Goal: Task Accomplishment & Management: Use online tool/utility

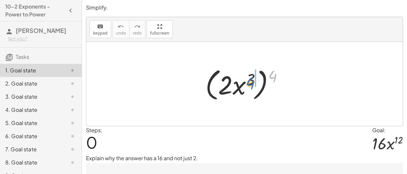
drag, startPoint x: 272, startPoint y: 77, endPoint x: 245, endPoint y: 83, distance: 27.2
click at [245, 83] on div at bounding box center [247, 84] width 90 height 38
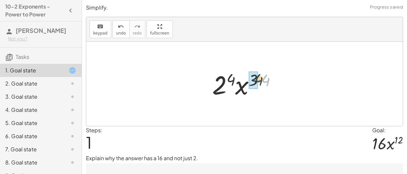
drag, startPoint x: 264, startPoint y: 81, endPoint x: 256, endPoint y: 80, distance: 7.6
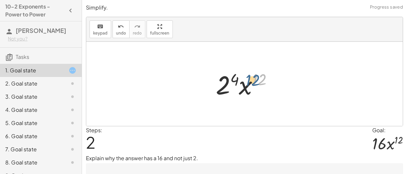
drag, startPoint x: 261, startPoint y: 82, endPoint x: 254, endPoint y: 83, distance: 6.9
click at [254, 83] on div at bounding box center [247, 84] width 69 height 34
drag, startPoint x: 251, startPoint y: 90, endPoint x: 230, endPoint y: 88, distance: 20.4
click at [230, 88] on div at bounding box center [247, 84] width 69 height 34
drag, startPoint x: 256, startPoint y: 79, endPoint x: 225, endPoint y: 76, distance: 31.3
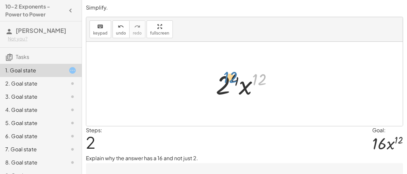
click at [225, 76] on div at bounding box center [247, 84] width 69 height 34
drag, startPoint x: 227, startPoint y: 76, endPoint x: 260, endPoint y: 75, distance: 32.8
click at [260, 75] on div at bounding box center [247, 84] width 69 height 34
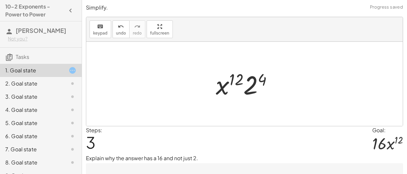
click at [247, 85] on div at bounding box center [247, 84] width 69 height 34
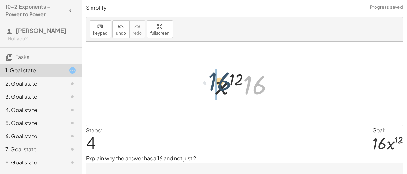
drag, startPoint x: 251, startPoint y: 89, endPoint x: 208, endPoint y: 85, distance: 43.5
click at [208, 85] on div "( · 2 · x 3 ) 4 · 2 4 · x ( · 3 · 4 ) · 2 4 · x 12 · x 12 · 2 4 · 16 · · x 12 16" at bounding box center [244, 83] width 77 height 37
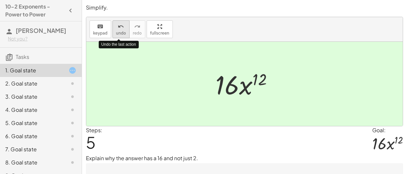
click at [118, 33] on span "undo" at bounding box center [121, 33] width 10 height 5
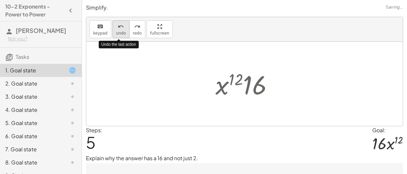
click at [118, 33] on span "undo" at bounding box center [121, 33] width 10 height 5
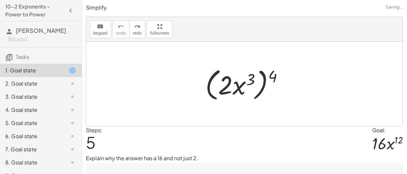
scroll to position [36, 0]
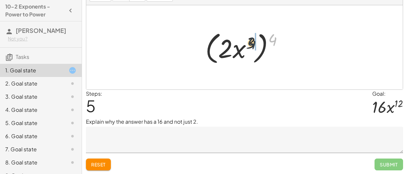
drag, startPoint x: 271, startPoint y: 39, endPoint x: 249, endPoint y: 43, distance: 22.0
click at [249, 43] on div at bounding box center [247, 48] width 90 height 38
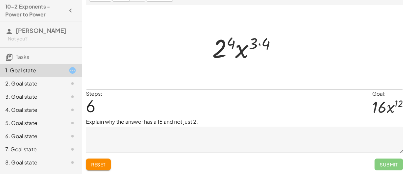
click at [245, 46] on div at bounding box center [247, 48] width 76 height 34
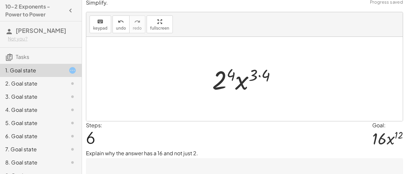
scroll to position [0, 0]
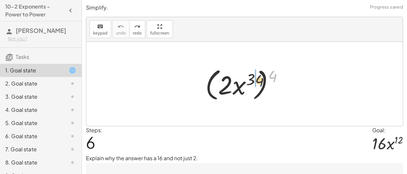
drag, startPoint x: 268, startPoint y: 72, endPoint x: 243, endPoint y: 77, distance: 26.1
click at [243, 77] on div at bounding box center [247, 84] width 90 height 38
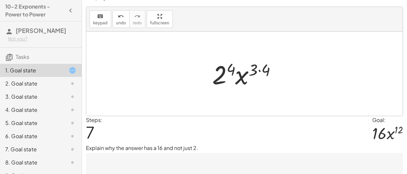
scroll to position [12, 0]
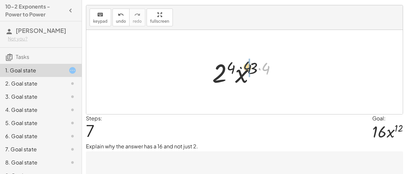
drag, startPoint x: 268, startPoint y: 63, endPoint x: 247, endPoint y: 62, distance: 21.0
click at [247, 62] on div at bounding box center [247, 72] width 76 height 34
drag, startPoint x: 268, startPoint y: 65, endPoint x: 255, endPoint y: 66, distance: 12.9
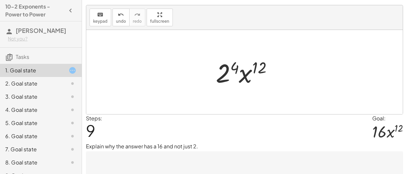
click at [224, 79] on div at bounding box center [247, 72] width 69 height 34
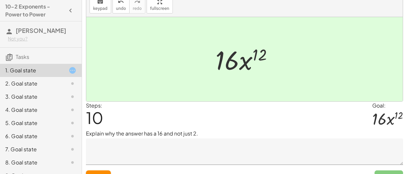
scroll to position [26, 0]
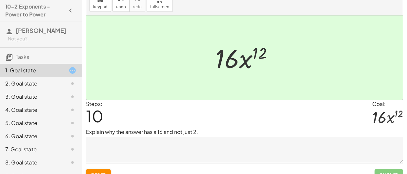
click at [218, 143] on textarea at bounding box center [244, 149] width 317 height 26
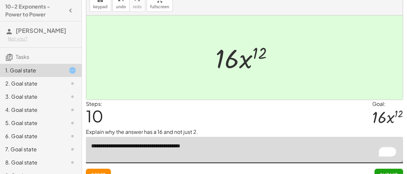
scroll to position [36, 0]
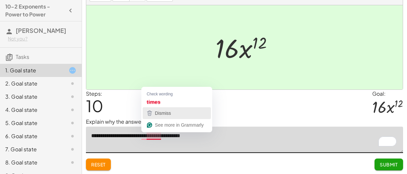
click at [153, 118] on button "Dismiss" at bounding box center [177, 113] width 68 height 12
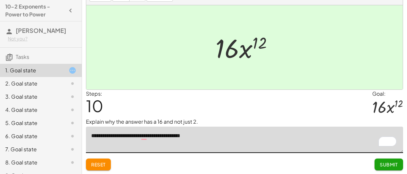
type textarea "**********"
click at [383, 166] on span "Submit" at bounding box center [389, 164] width 18 height 6
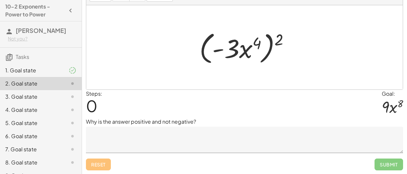
click at [215, 133] on textarea at bounding box center [244, 139] width 317 height 26
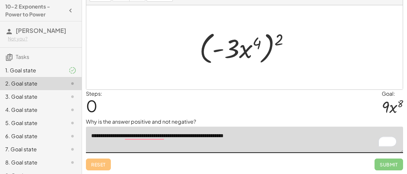
click at [269, 135] on textarea "**********" at bounding box center [244, 139] width 317 height 26
click at [250, 135] on textarea "**********" at bounding box center [244, 139] width 317 height 26
click at [302, 130] on textarea "**********" at bounding box center [244, 139] width 317 height 26
drag, startPoint x: 277, startPoint y: 37, endPoint x: 258, endPoint y: 37, distance: 19.0
click at [256, 37] on div at bounding box center [247, 48] width 102 height 38
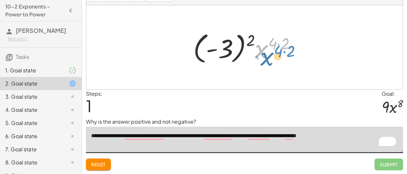
drag, startPoint x: 256, startPoint y: 38, endPoint x: 263, endPoint y: 45, distance: 10.2
click at [263, 45] on div at bounding box center [247, 47] width 114 height 36
click at [215, 44] on div at bounding box center [247, 47] width 114 height 36
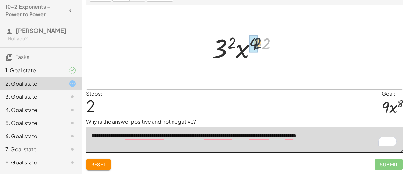
drag, startPoint x: 265, startPoint y: 43, endPoint x: 255, endPoint y: 42, distance: 9.8
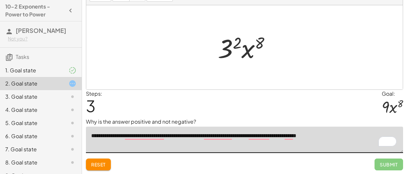
click at [232, 46] on div at bounding box center [247, 48] width 65 height 34
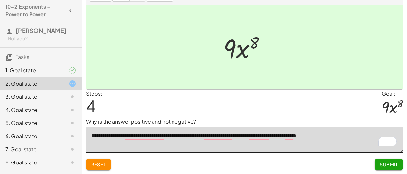
click at [383, 164] on span "Submit" at bounding box center [389, 164] width 18 height 6
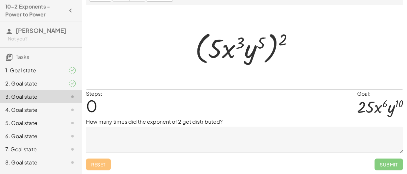
click at [57, 87] on div "2. Goal state" at bounding box center [31, 83] width 53 height 8
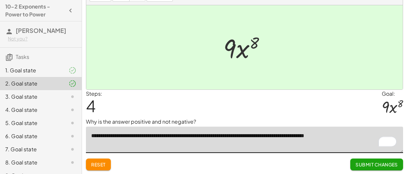
type textarea "**********"
click at [365, 167] on button "Submit Changes" at bounding box center [376, 164] width 53 height 12
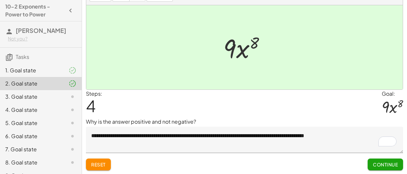
click at [73, 100] on icon at bounding box center [73, 97] width 8 height 8
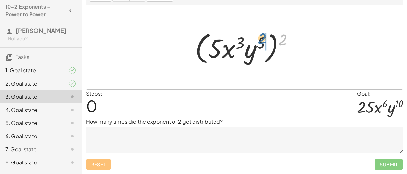
drag, startPoint x: 280, startPoint y: 42, endPoint x: 257, endPoint y: 46, distance: 23.9
click at [257, 46] on div at bounding box center [247, 48] width 110 height 38
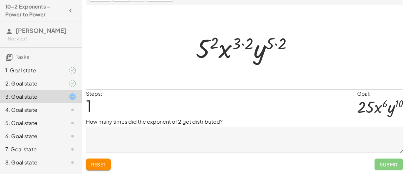
click at [257, 138] on textarea at bounding box center [244, 139] width 317 height 26
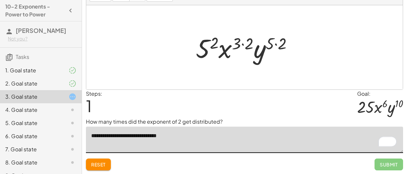
click at [273, 44] on div at bounding box center [247, 48] width 109 height 34
click at [250, 67] on div at bounding box center [244, 47] width 317 height 84
click at [263, 53] on div at bounding box center [247, 48] width 109 height 34
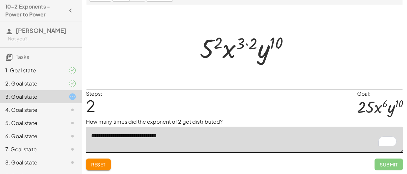
scroll to position [0, 0]
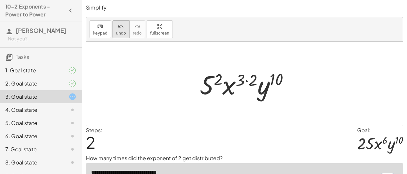
click at [124, 30] on button "undo undo" at bounding box center [121, 29] width 17 height 18
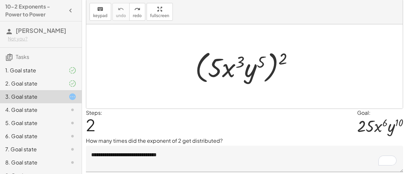
scroll to position [26, 0]
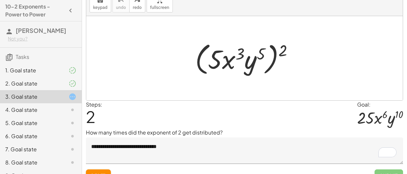
click at [157, 145] on textarea "**********" at bounding box center [244, 150] width 317 height 26
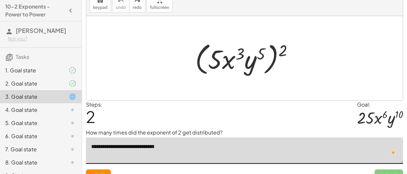
type textarea "**********"
drag, startPoint x: 281, startPoint y: 51, endPoint x: 260, endPoint y: 49, distance: 22.0
click at [260, 49] on div at bounding box center [247, 58] width 110 height 38
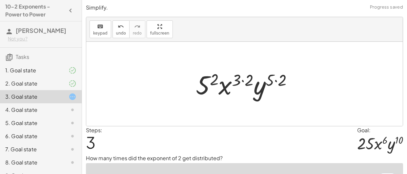
scroll to position [26, 0]
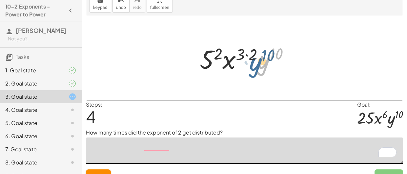
drag, startPoint x: 258, startPoint y: 55, endPoint x: 251, endPoint y: 57, distance: 6.6
click at [251, 57] on div at bounding box center [247, 58] width 101 height 34
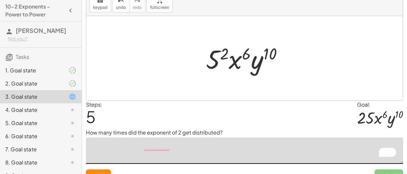
click at [221, 54] on div at bounding box center [247, 58] width 89 height 34
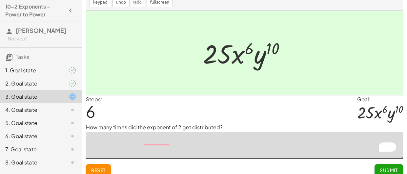
scroll to position [32, 0]
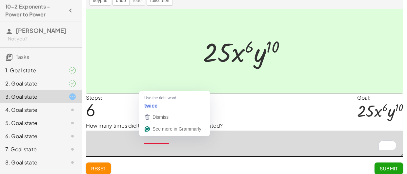
click at [157, 145] on textarea "To enrich screen reader interactions, please activate Accessibility in Grammarl…" at bounding box center [244, 143] width 317 height 26
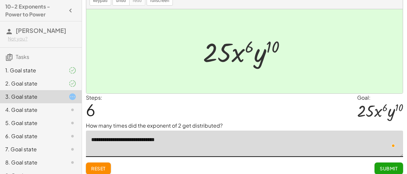
type textarea "**********"
click at [390, 167] on span "Submit" at bounding box center [389, 168] width 18 height 6
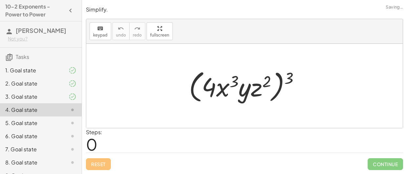
scroll to position [0, 0]
drag, startPoint x: 289, startPoint y: 76, endPoint x: 262, endPoint y: 82, distance: 27.2
click at [262, 82] on div at bounding box center [247, 86] width 122 height 38
click at [287, 72] on div at bounding box center [247, 86] width 122 height 38
click at [292, 77] on div at bounding box center [247, 86] width 122 height 38
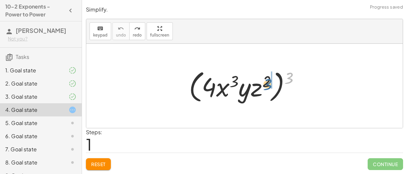
drag, startPoint x: 291, startPoint y: 77, endPoint x: 267, endPoint y: 83, distance: 24.7
click at [267, 83] on div at bounding box center [247, 86] width 122 height 38
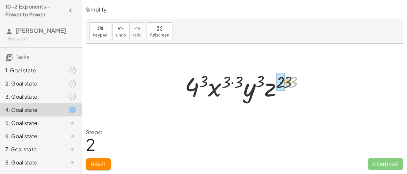
drag, startPoint x: 293, startPoint y: 79, endPoint x: 282, endPoint y: 79, distance: 10.8
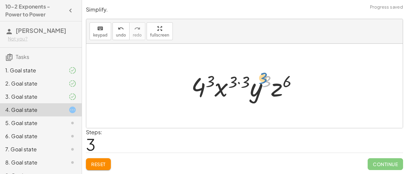
drag, startPoint x: 268, startPoint y: 78, endPoint x: 264, endPoint y: 75, distance: 5.1
click at [264, 75] on div at bounding box center [247, 86] width 118 height 34
drag, startPoint x: 249, startPoint y: 78, endPoint x: 238, endPoint y: 78, distance: 11.8
click at [238, 78] on div at bounding box center [247, 86] width 118 height 34
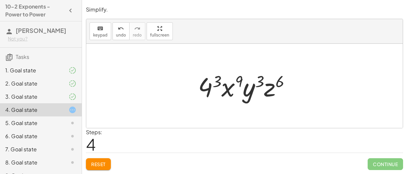
click at [227, 86] on div at bounding box center [247, 86] width 104 height 34
click at [209, 89] on div at bounding box center [247, 86] width 104 height 34
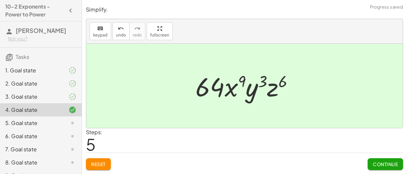
click at [382, 160] on button "Continue" at bounding box center [385, 164] width 35 height 12
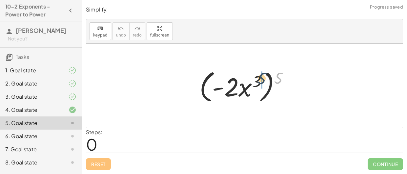
drag, startPoint x: 276, startPoint y: 79, endPoint x: 255, endPoint y: 80, distance: 20.3
click at [255, 80] on div at bounding box center [246, 86] width 101 height 38
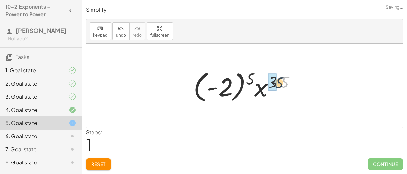
drag, startPoint x: 286, startPoint y: 82, endPoint x: 276, endPoint y: 82, distance: 10.2
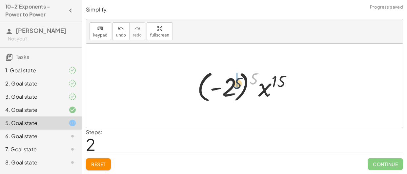
drag, startPoint x: 253, startPoint y: 77, endPoint x: 228, endPoint y: 83, distance: 25.8
click at [228, 83] on div at bounding box center [247, 86] width 106 height 36
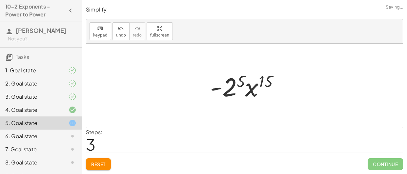
click at [227, 89] on div at bounding box center [247, 86] width 80 height 34
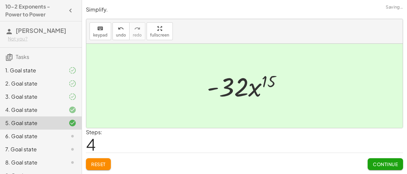
click at [385, 162] on span "Continue" at bounding box center [385, 164] width 25 height 6
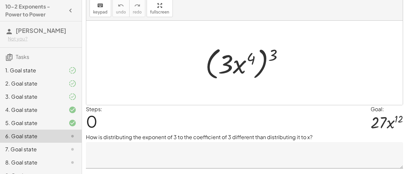
scroll to position [23, 0]
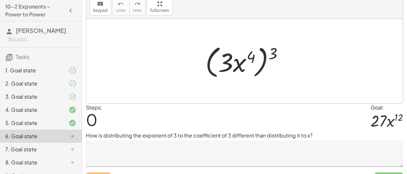
click at [208, 134] on p "How is distributing the exponent of 3 to the coefficient of 3 different than di…" at bounding box center [244, 135] width 317 height 8
copy p "coefficient"
click at [248, 107] on div "Steps: 0 Goal: · 27 · x 12" at bounding box center [244, 117] width 317 height 28
drag, startPoint x: 271, startPoint y: 57, endPoint x: 225, endPoint y: 67, distance: 46.3
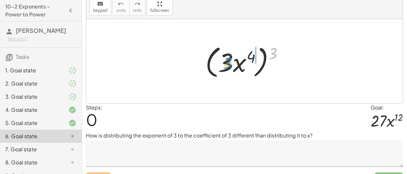
click at [225, 67] on div at bounding box center [247, 61] width 90 height 38
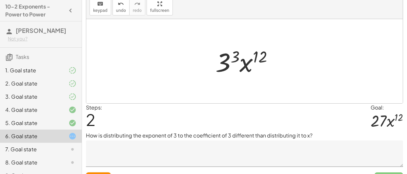
click at [237, 56] on div at bounding box center [247, 61] width 70 height 34
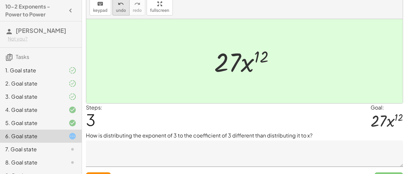
click at [120, 9] on span "undo" at bounding box center [121, 10] width 10 height 5
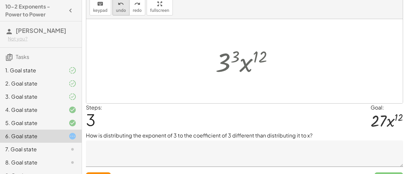
click at [120, 9] on span "undo" at bounding box center [121, 10] width 10 height 5
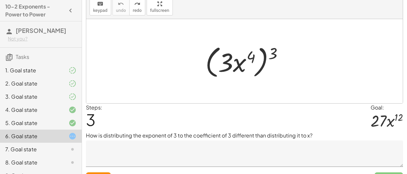
click at [150, 142] on textarea at bounding box center [244, 153] width 317 height 26
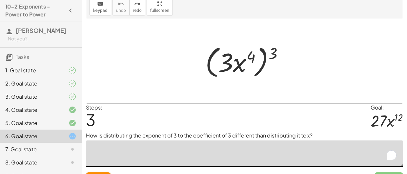
click at [151, 145] on textarea "To enrich screen reader interactions, please activate Accessibility in Grammarl…" at bounding box center [244, 153] width 317 height 26
click at [222, 61] on div at bounding box center [247, 61] width 90 height 38
drag, startPoint x: 270, startPoint y: 52, endPoint x: 283, endPoint y: 53, distance: 13.2
click at [283, 53] on div at bounding box center [247, 61] width 90 height 38
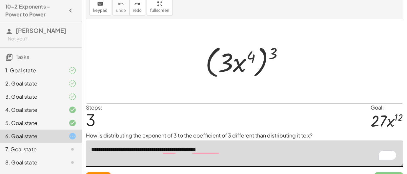
click at [281, 55] on div at bounding box center [247, 61] width 90 height 38
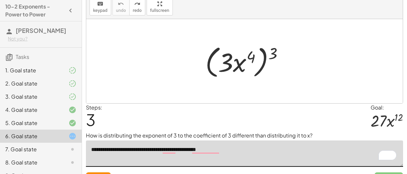
type textarea "**********"
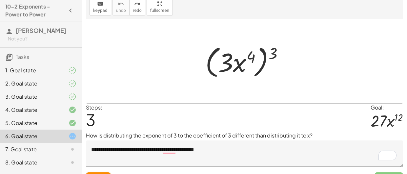
click at [281, 55] on div at bounding box center [247, 61] width 90 height 38
click at [280, 49] on div at bounding box center [247, 61] width 90 height 38
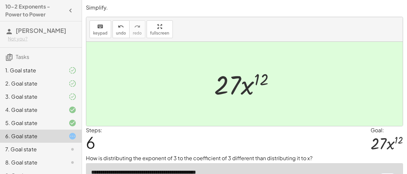
scroll to position [23, 0]
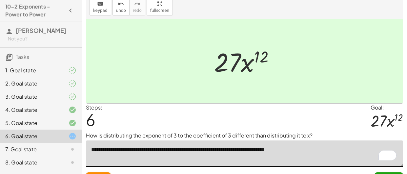
click at [310, 153] on textarea "**********" at bounding box center [244, 153] width 317 height 26
type textarea "**********"
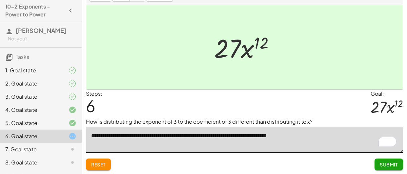
click at [379, 165] on button "Submit" at bounding box center [389, 164] width 29 height 12
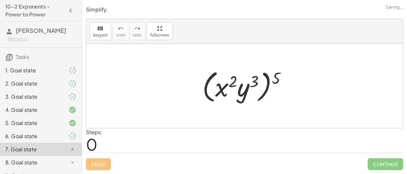
scroll to position [0, 0]
click at [258, 79] on div at bounding box center [247, 86] width 96 height 38
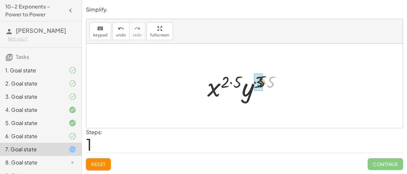
drag, startPoint x: 272, startPoint y: 78, endPoint x: 261, endPoint y: 78, distance: 10.8
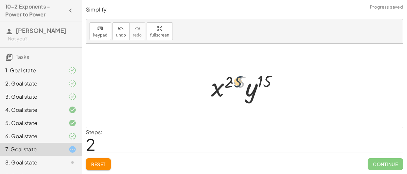
drag, startPoint x: 244, startPoint y: 79, endPoint x: 234, endPoint y: 78, distance: 10.3
click at [234, 78] on div at bounding box center [247, 86] width 79 height 34
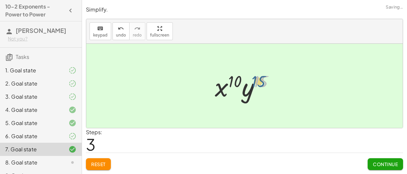
drag, startPoint x: 266, startPoint y: 82, endPoint x: 262, endPoint y: 82, distance: 4.0
click at [262, 82] on div at bounding box center [247, 86] width 71 height 34
click at [396, 162] on span "Continue" at bounding box center [385, 164] width 25 height 6
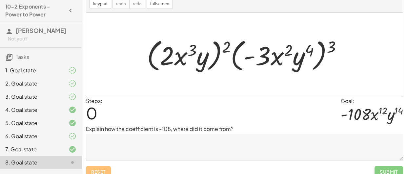
scroll to position [36, 0]
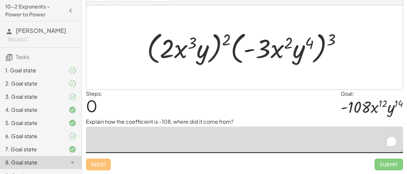
click at [332, 139] on textarea "To enrich screen reader interactions, please activate Accessibility in Grammarl…" at bounding box center [244, 139] width 317 height 26
drag, startPoint x: 331, startPoint y: 42, endPoint x: 308, endPoint y: 45, distance: 22.9
click at [308, 45] on div at bounding box center [247, 48] width 207 height 38
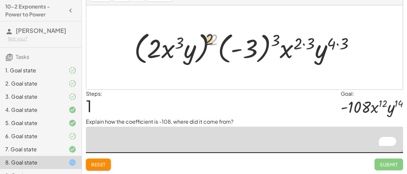
drag, startPoint x: 212, startPoint y: 38, endPoint x: 195, endPoint y: 39, distance: 17.1
click at [195, 39] on div at bounding box center [247, 48] width 232 height 38
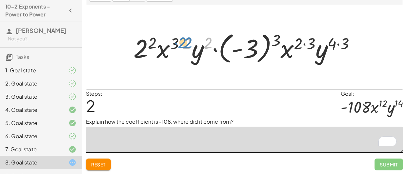
drag, startPoint x: 205, startPoint y: 40, endPoint x: 183, endPoint y: 40, distance: 21.7
click at [183, 40] on div at bounding box center [247, 47] width 234 height 36
drag, startPoint x: 184, startPoint y: 40, endPoint x: 178, endPoint y: 40, distance: 5.6
click at [178, 40] on div at bounding box center [247, 47] width 234 height 36
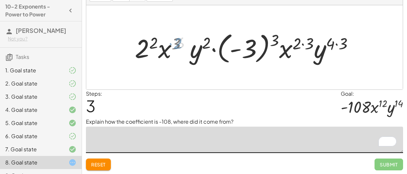
click at [154, 40] on div at bounding box center [246, 47] width 221 height 36
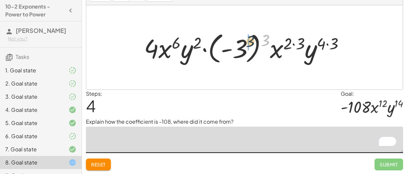
drag, startPoint x: 265, startPoint y: 36, endPoint x: 245, endPoint y: 38, distance: 20.1
click at [245, 38] on div at bounding box center [247, 47] width 213 height 36
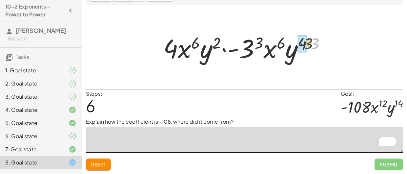
drag, startPoint x: 311, startPoint y: 38, endPoint x: 303, endPoint y: 38, distance: 8.2
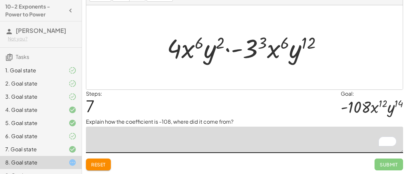
click at [266, 45] on div at bounding box center [247, 48] width 167 height 34
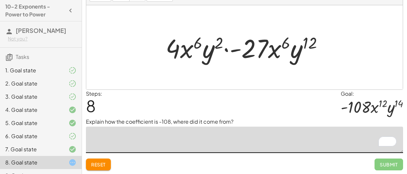
click at [189, 51] on div at bounding box center [246, 48] width 169 height 34
click at [205, 53] on div at bounding box center [246, 48] width 169 height 34
click at [254, 51] on div at bounding box center [246, 48] width 169 height 34
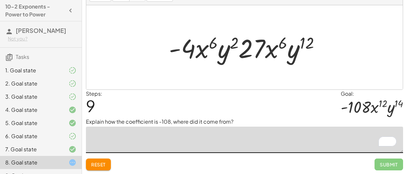
click at [276, 54] on div at bounding box center [247, 48] width 163 height 34
click at [295, 54] on div at bounding box center [247, 48] width 163 height 34
click at [302, 43] on div at bounding box center [247, 48] width 163 height 34
click at [271, 46] on div at bounding box center [247, 48] width 163 height 34
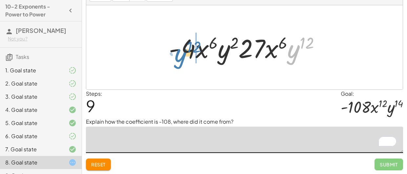
drag, startPoint x: 291, startPoint y: 50, endPoint x: 180, endPoint y: 54, distance: 111.3
click at [180, 54] on div at bounding box center [247, 48] width 163 height 34
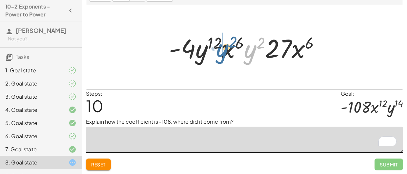
drag, startPoint x: 249, startPoint y: 54, endPoint x: 220, endPoint y: 53, distance: 29.5
click at [220, 53] on div at bounding box center [247, 48] width 163 height 34
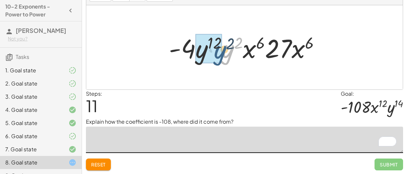
drag, startPoint x: 234, startPoint y: 54, endPoint x: 217, endPoint y: 55, distance: 17.7
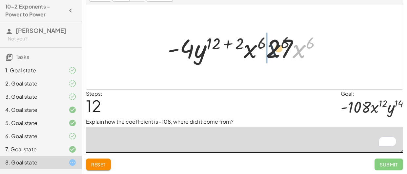
drag, startPoint x: 297, startPoint y: 51, endPoint x: 254, endPoint y: 51, distance: 42.3
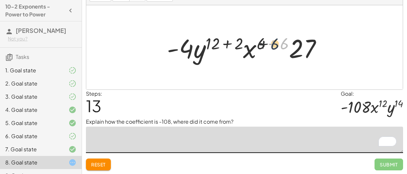
drag, startPoint x: 285, startPoint y: 46, endPoint x: 267, endPoint y: 46, distance: 17.7
click at [267, 46] on div at bounding box center [247, 48] width 167 height 34
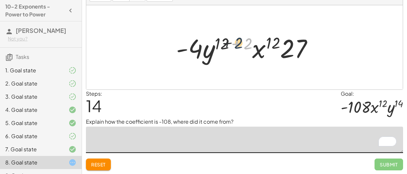
drag, startPoint x: 247, startPoint y: 47, endPoint x: 229, endPoint y: 46, distance: 18.1
click at [229, 46] on div at bounding box center [247, 48] width 148 height 34
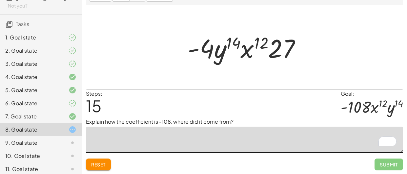
scroll to position [37, 0]
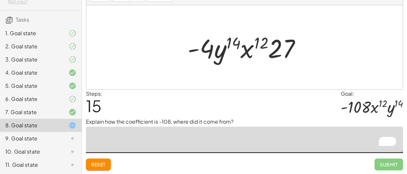
click at [51, 103] on div "6. Goal state" at bounding box center [31, 99] width 53 height 8
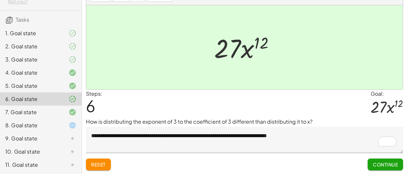
click at [49, 129] on div "8. Goal state" at bounding box center [31, 125] width 53 height 8
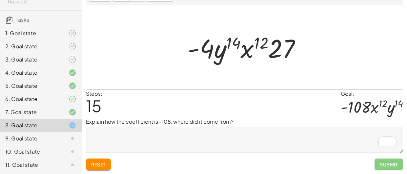
click at [259, 41] on div at bounding box center [246, 48] width 125 height 34
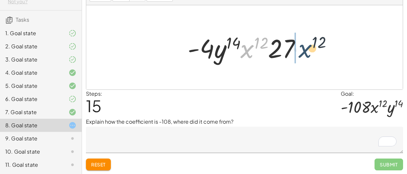
drag, startPoint x: 250, startPoint y: 52, endPoint x: 313, endPoint y: 51, distance: 63.0
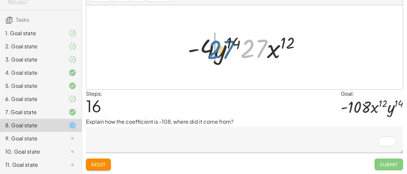
drag, startPoint x: 259, startPoint y: 50, endPoint x: 224, endPoint y: 51, distance: 35.1
click at [224, 51] on div at bounding box center [246, 48] width 125 height 34
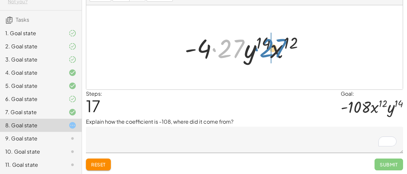
drag, startPoint x: 230, startPoint y: 52, endPoint x: 272, endPoint y: 51, distance: 42.3
click at [272, 51] on div at bounding box center [246, 48] width 131 height 34
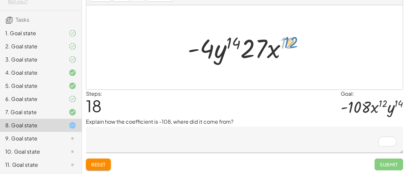
drag, startPoint x: 284, startPoint y: 41, endPoint x: 291, endPoint y: 40, distance: 6.6
click at [291, 40] on div at bounding box center [246, 48] width 125 height 34
click at [213, 54] on div at bounding box center [246, 48] width 125 height 34
click at [210, 54] on div at bounding box center [246, 48] width 125 height 34
click at [239, 52] on div at bounding box center [246, 48] width 125 height 34
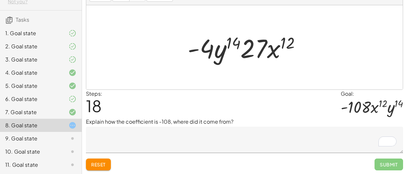
click at [247, 56] on div at bounding box center [246, 48] width 125 height 34
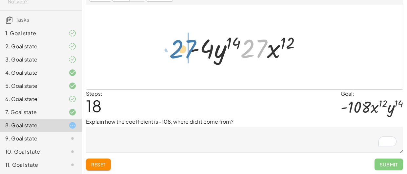
drag, startPoint x: 256, startPoint y: 55, endPoint x: 182, endPoint y: 55, distance: 73.8
click at [182, 55] on div "· ( · 2 · x 3 · y ) 2 · ( · - 3 · x 2 · y 4 ) 3 · ( · 2 · x 3 · y ) 2 · ( - 3 )…" at bounding box center [244, 47] width 133 height 37
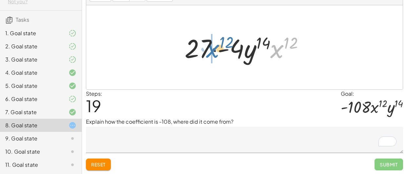
drag, startPoint x: 279, startPoint y: 54, endPoint x: 217, endPoint y: 54, distance: 62.7
click at [217, 54] on div at bounding box center [246, 48] width 131 height 34
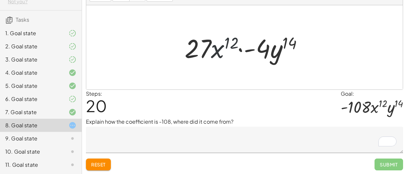
click at [203, 53] on div at bounding box center [246, 48] width 131 height 34
drag, startPoint x: 233, startPoint y: 42, endPoint x: 227, endPoint y: 41, distance: 5.9
click at [227, 41] on div at bounding box center [246, 48] width 131 height 34
click at [239, 51] on div at bounding box center [246, 48] width 131 height 34
drag, startPoint x: 270, startPoint y: 54, endPoint x: 266, endPoint y: 54, distance: 3.9
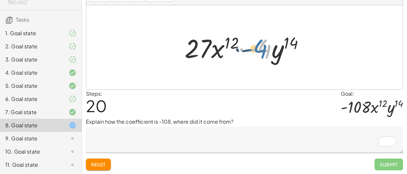
click at [266, 54] on div at bounding box center [246, 48] width 131 height 34
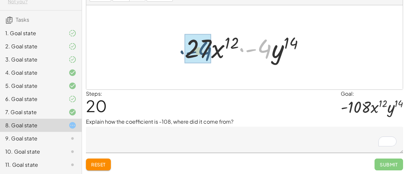
drag, startPoint x: 266, startPoint y: 51, endPoint x: 203, endPoint y: 53, distance: 62.7
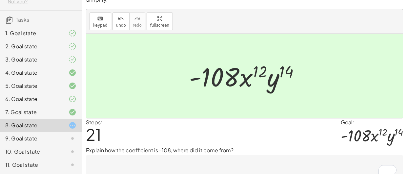
scroll to position [8, 0]
click at [116, 25] on span "undo" at bounding box center [121, 25] width 10 height 5
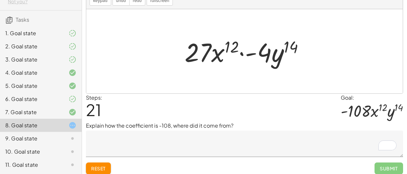
scroll to position [36, 0]
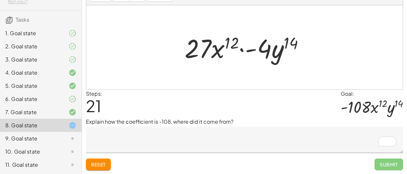
click at [143, 132] on textarea "To enrich screen reader interactions, please activate Accessibility in Grammarl…" at bounding box center [244, 139] width 317 height 26
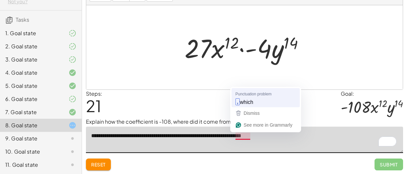
type textarea "**********"
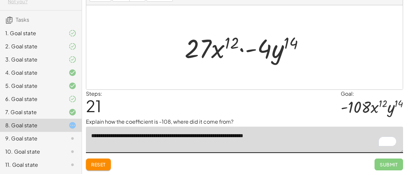
click at [298, 135] on textarea "**********" at bounding box center [244, 139] width 317 height 26
click at [258, 57] on div at bounding box center [246, 48] width 131 height 34
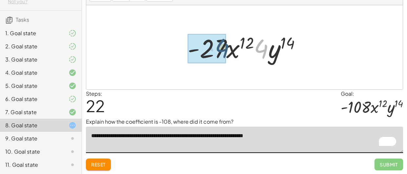
drag, startPoint x: 260, startPoint y: 54, endPoint x: 203, endPoint y: 54, distance: 57.4
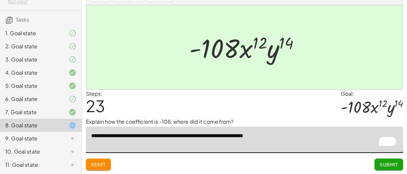
click at [393, 165] on span "Submit" at bounding box center [389, 164] width 18 height 6
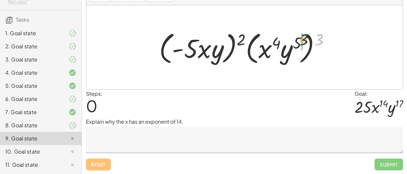
drag, startPoint x: 318, startPoint y: 36, endPoint x: 296, endPoint y: 37, distance: 22.0
click at [296, 37] on div at bounding box center [247, 48] width 182 height 38
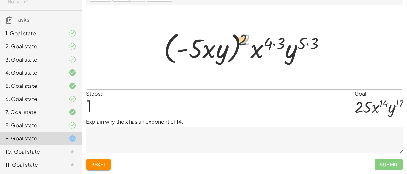
drag, startPoint x: 249, startPoint y: 38, endPoint x: 230, endPoint y: 39, distance: 19.1
click at [230, 39] on div at bounding box center [246, 48] width 173 height 38
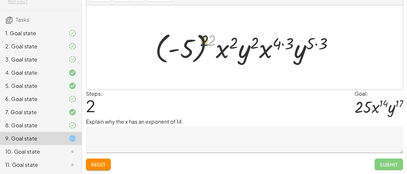
drag, startPoint x: 209, startPoint y: 38, endPoint x: 192, endPoint y: 40, distance: 16.8
click at [192, 40] on div at bounding box center [247, 47] width 190 height 36
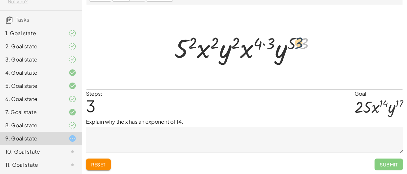
drag, startPoint x: 302, startPoint y: 43, endPoint x: 296, endPoint y: 43, distance: 6.9
click at [296, 43] on div at bounding box center [247, 48] width 152 height 34
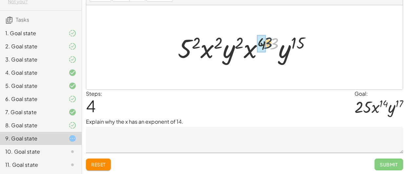
drag, startPoint x: 273, startPoint y: 45, endPoint x: 264, endPoint y: 44, distance: 9.5
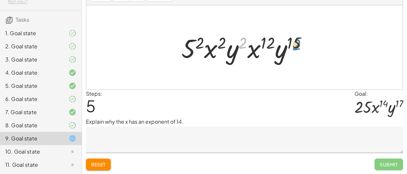
drag, startPoint x: 244, startPoint y: 43, endPoint x: 305, endPoint y: 45, distance: 60.4
click at [305, 45] on div at bounding box center [247, 48] width 138 height 34
drag, startPoint x: 288, startPoint y: 45, endPoint x: 232, endPoint y: 45, distance: 56.8
click at [232, 45] on div at bounding box center [247, 48] width 138 height 34
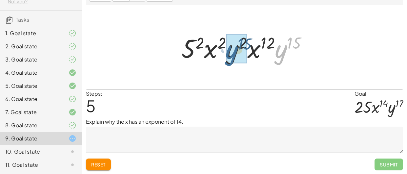
drag, startPoint x: 278, startPoint y: 53, endPoint x: 229, endPoint y: 55, distance: 49.6
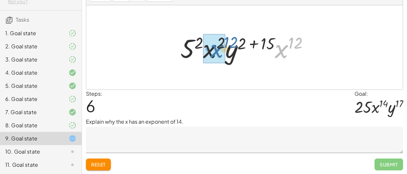
drag, startPoint x: 263, startPoint y: 49, endPoint x: 211, endPoint y: 49, distance: 52.2
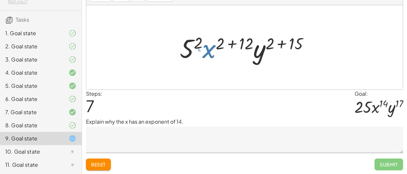
click at [189, 41] on div at bounding box center [247, 48] width 141 height 34
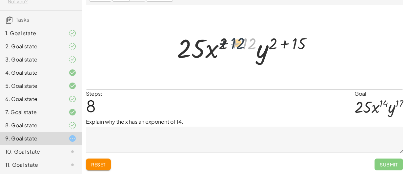
drag, startPoint x: 248, startPoint y: 46, endPoint x: 232, endPoint y: 46, distance: 16.4
click at [232, 46] on div at bounding box center [247, 48] width 147 height 34
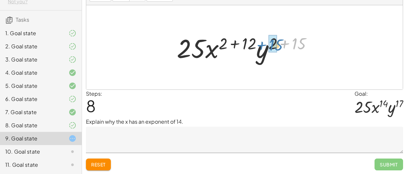
drag, startPoint x: 302, startPoint y: 40, endPoint x: 279, endPoint y: 41, distance: 23.3
click at [279, 41] on div at bounding box center [247, 48] width 147 height 34
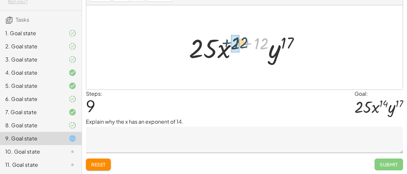
drag, startPoint x: 260, startPoint y: 41, endPoint x: 233, endPoint y: 40, distance: 26.3
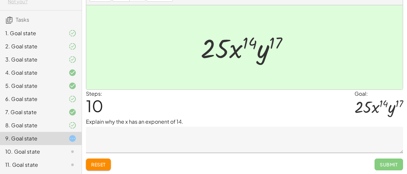
click at [213, 143] on textarea at bounding box center [244, 139] width 317 height 26
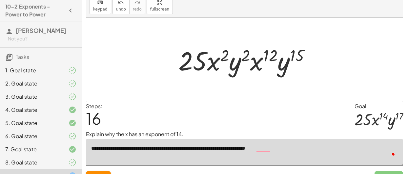
scroll to position [37, 0]
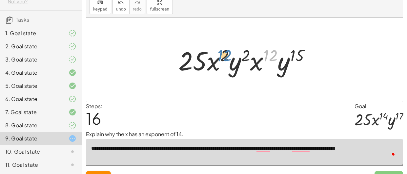
drag, startPoint x: 267, startPoint y: 57, endPoint x: 220, endPoint y: 56, distance: 47.2
click at [220, 56] on div at bounding box center [246, 60] width 143 height 34
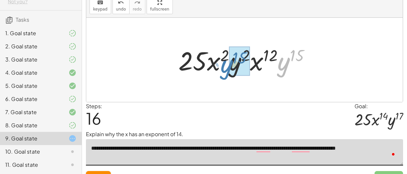
drag, startPoint x: 286, startPoint y: 63, endPoint x: 229, endPoint y: 65, distance: 57.5
click at [229, 65] on div at bounding box center [246, 60] width 143 height 34
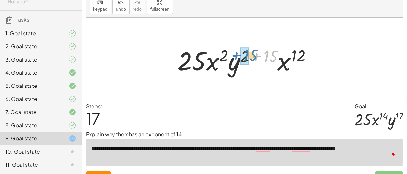
drag, startPoint x: 270, startPoint y: 58, endPoint x: 248, endPoint y: 57, distance: 22.7
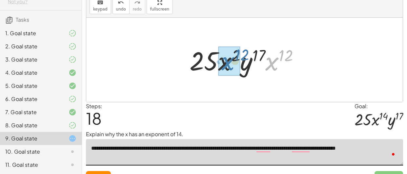
drag, startPoint x: 271, startPoint y: 61, endPoint x: 226, endPoint y: 61, distance: 44.6
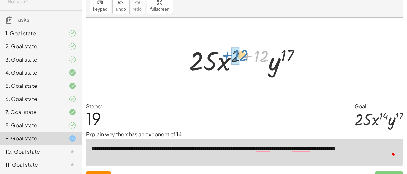
drag, startPoint x: 260, startPoint y: 56, endPoint x: 235, endPoint y: 54, distance: 25.7
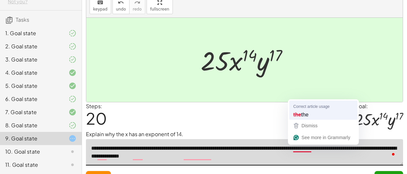
type textarea "**********"
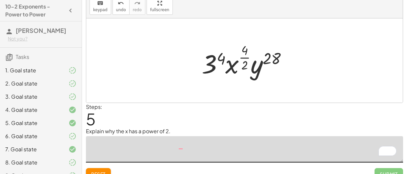
scroll to position [37, 0]
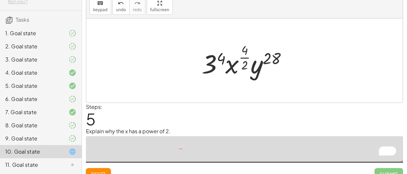
click at [284, 144] on textarea "To enrich screen reader interactions, please activate Accessibility in Grammarl…" at bounding box center [244, 149] width 317 height 26
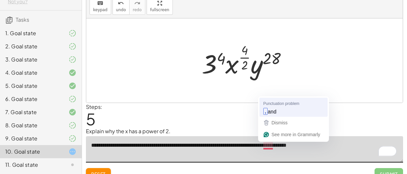
type textarea "**********"
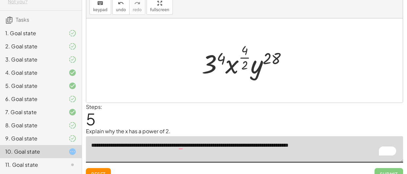
scroll to position [33, 0]
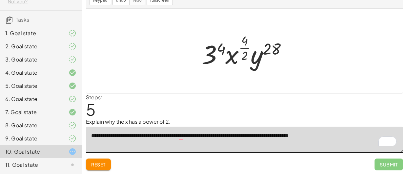
click at [248, 47] on div at bounding box center [246, 50] width 97 height 39
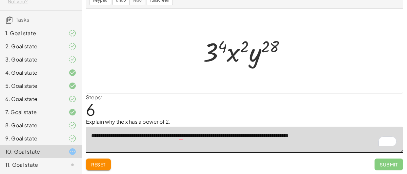
click at [247, 47] on div at bounding box center [247, 51] width 94 height 34
click at [239, 52] on div at bounding box center [247, 51] width 94 height 34
click at [217, 50] on div at bounding box center [247, 51] width 94 height 34
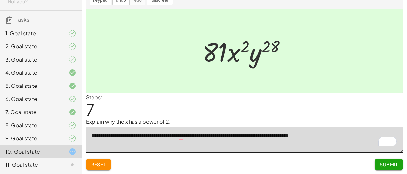
click at [384, 162] on span "Submit" at bounding box center [389, 164] width 18 height 6
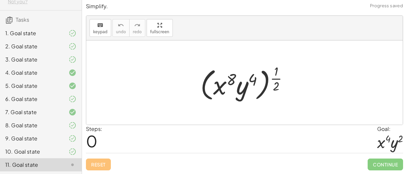
scroll to position [58, 0]
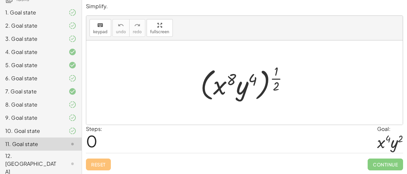
click at [271, 86] on div at bounding box center [246, 82] width 99 height 41
click at [274, 83] on div at bounding box center [246, 82] width 99 height 41
click at [275, 74] on div at bounding box center [246, 82] width 99 height 41
click at [278, 84] on div at bounding box center [246, 82] width 99 height 41
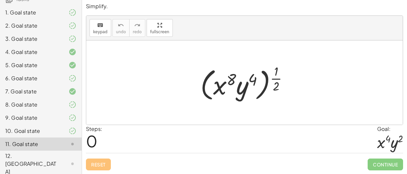
click at [278, 84] on div at bounding box center [246, 82] width 99 height 41
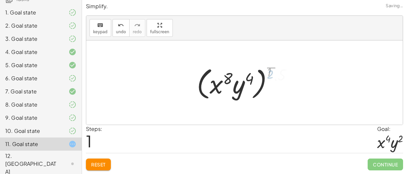
drag, startPoint x: 278, startPoint y: 84, endPoint x: 275, endPoint y: 84, distance: 3.3
click at [275, 84] on div at bounding box center [247, 83] width 108 height 38
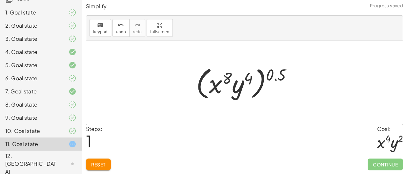
click at [271, 77] on div at bounding box center [247, 83] width 108 height 38
click at [271, 78] on div at bounding box center [247, 83] width 108 height 38
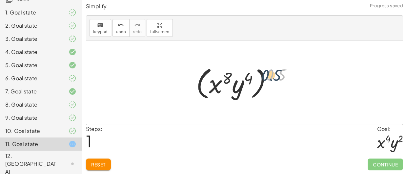
drag, startPoint x: 272, startPoint y: 78, endPoint x: 252, endPoint y: 80, distance: 20.1
click at [252, 80] on div at bounding box center [247, 83] width 108 height 38
click at [110, 23] on div "keyboard keypad undo undo redo redo fullscreen" at bounding box center [244, 28] width 317 height 25
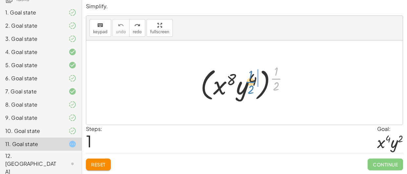
drag, startPoint x: 275, startPoint y: 81, endPoint x: 249, endPoint y: 85, distance: 26.1
click at [249, 85] on div at bounding box center [246, 82] width 99 height 41
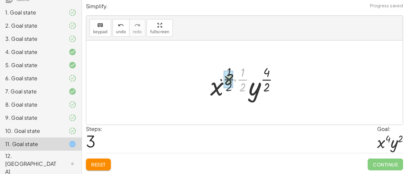
drag, startPoint x: 247, startPoint y: 79, endPoint x: 233, endPoint y: 79, distance: 14.4
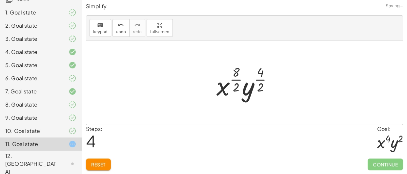
click at [256, 84] on div at bounding box center [247, 82] width 68 height 39
click at [260, 84] on div at bounding box center [247, 82] width 65 height 39
click at [239, 79] on div at bounding box center [247, 82] width 65 height 39
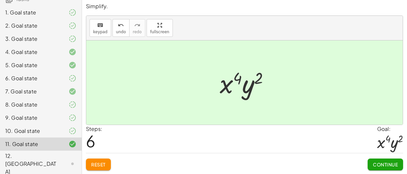
click at [383, 167] on button "Continue" at bounding box center [385, 164] width 35 height 12
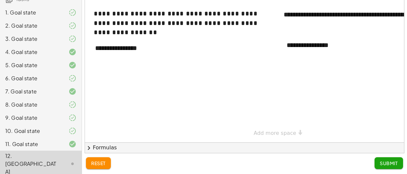
scroll to position [39, 0]
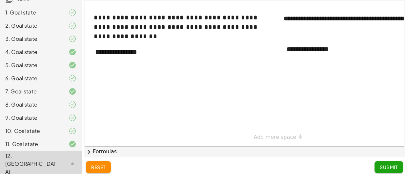
click at [249, 148] on button "chevron_right Formulas" at bounding box center [244, 151] width 319 height 10
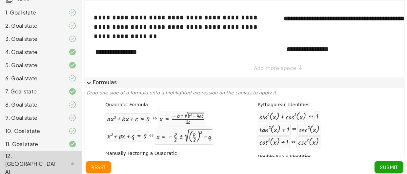
click at [208, 144] on div "Quadratic Formula + · a · x 2 + · b · x + c = 0 ⇔ x = · ( − b ± 2 √ ( + b 2 − ·…" at bounding box center [159, 122] width 111 height 47
click at [100, 82] on button "expand_more Formulas" at bounding box center [244, 82] width 319 height 10
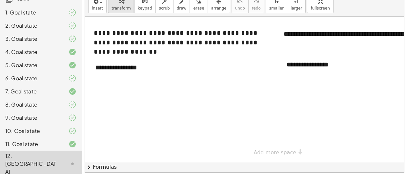
scroll to position [0, 0]
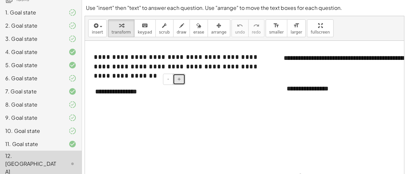
click at [177, 81] on button "+" at bounding box center [179, 78] width 12 height 11
click at [168, 81] on button "-" at bounding box center [168, 78] width 10 height 11
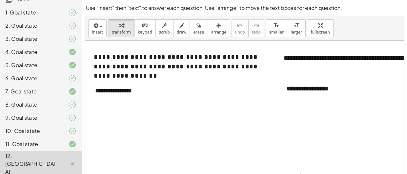
click at [181, 79] on div at bounding box center [273, 113] width 376 height 145
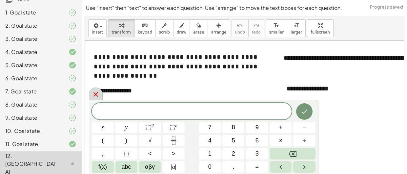
click at [94, 95] on icon at bounding box center [96, 94] width 8 height 8
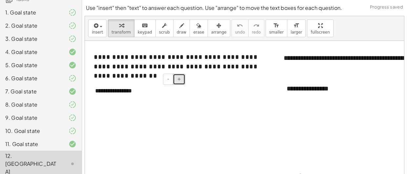
click at [178, 79] on span "+" at bounding box center [179, 78] width 4 height 5
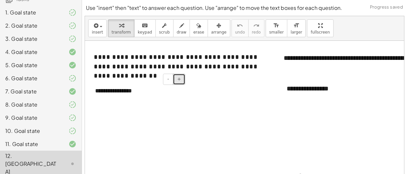
click at [178, 79] on span "+" at bounding box center [179, 78] width 4 height 5
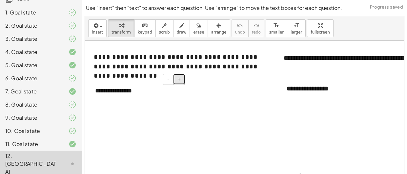
click at [178, 79] on span "+" at bounding box center [179, 78] width 4 height 5
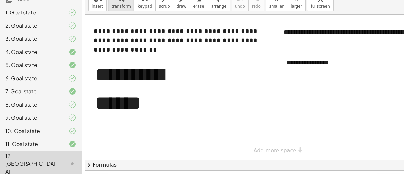
scroll to position [27, 0]
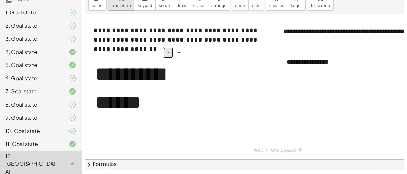
click at [169, 54] on span "-" at bounding box center [168, 52] width 2 height 5
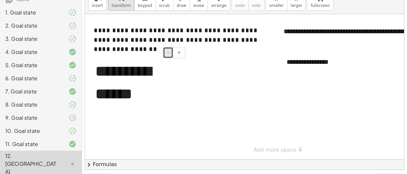
click at [169, 54] on span "-" at bounding box center [168, 52] width 2 height 5
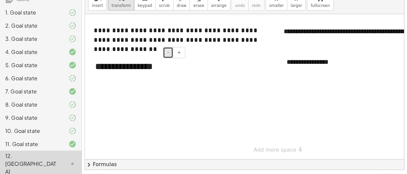
click at [169, 54] on span "-" at bounding box center [168, 52] width 2 height 5
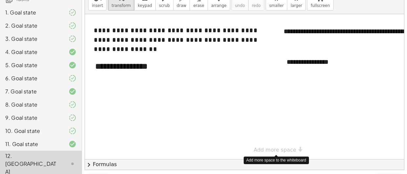
click at [260, 150] on div "**********" at bounding box center [273, 86] width 376 height 145
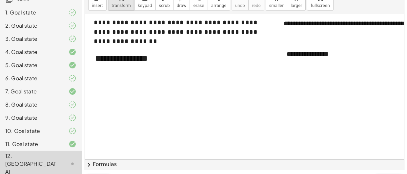
scroll to position [0, 0]
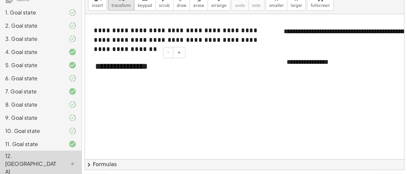
click at [144, 68] on div "**********" at bounding box center [138, 65] width 98 height 25
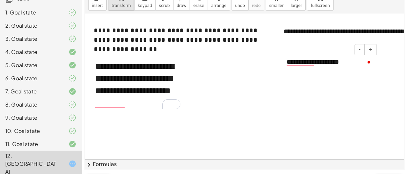
scroll to position [0, 57]
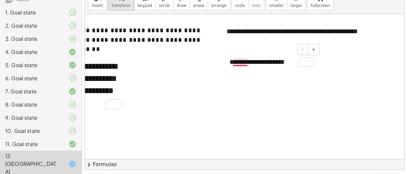
click at [241, 60] on div "**********" at bounding box center [272, 62] width 98 height 23
click at [250, 77] on div at bounding box center [216, 159] width 376 height 290
click at [290, 64] on div "**********" at bounding box center [272, 62] width 98 height 23
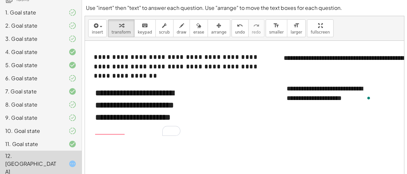
scroll to position [44, 0]
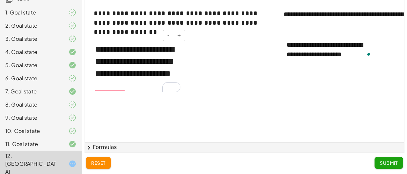
click at [110, 89] on div "**********" at bounding box center [138, 67] width 98 height 62
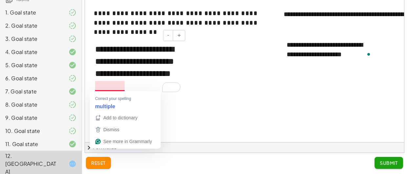
click at [112, 99] on div at bounding box center [273, 142] width 376 height 290
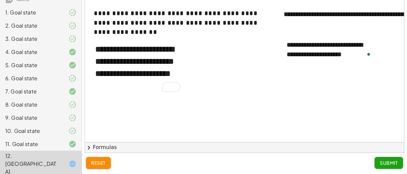
click at [395, 162] on span "Submit" at bounding box center [389, 162] width 18 height 6
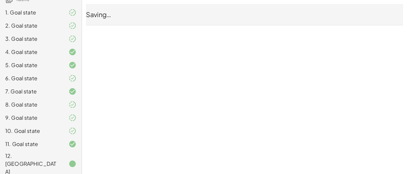
scroll to position [0, 0]
